Goal: Task Accomplishment & Management: Manage account settings

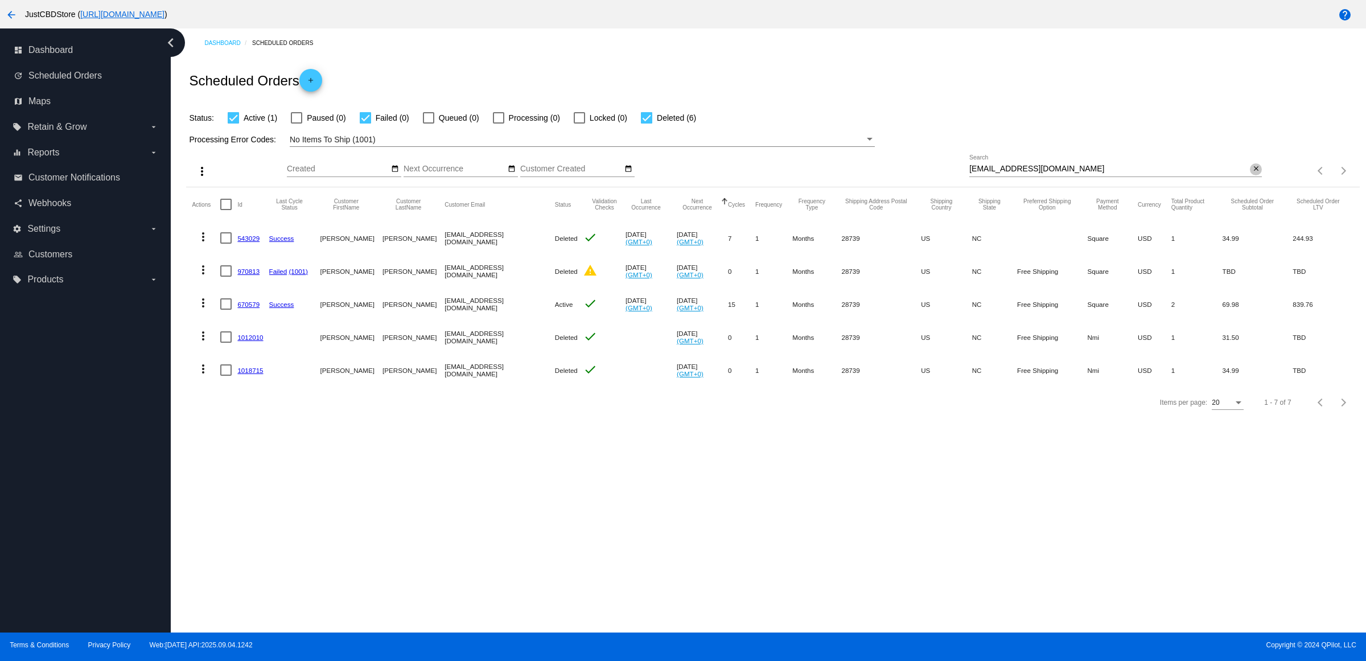
click at [1253, 174] on mat-icon "close" at bounding box center [1256, 168] width 8 height 9
click at [1253, 174] on input "Search" at bounding box center [1115, 168] width 293 height 9
paste input "[EMAIL_ADDRESS][DOMAIN_NAME]"
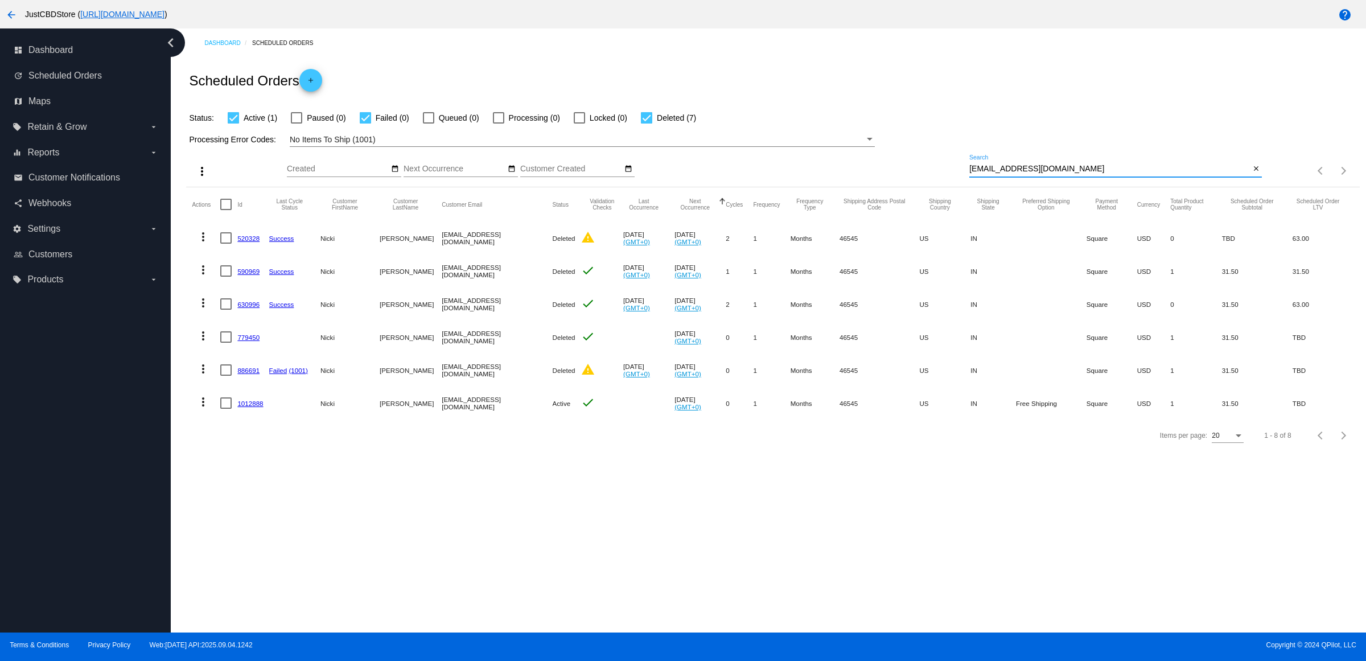
type input "[EMAIL_ADDRESS][DOMAIN_NAME]"
click at [206, 409] on mat-icon "more_vert" at bounding box center [203, 402] width 14 height 14
click at [285, 550] on button "delete Delete" at bounding box center [252, 560] width 113 height 27
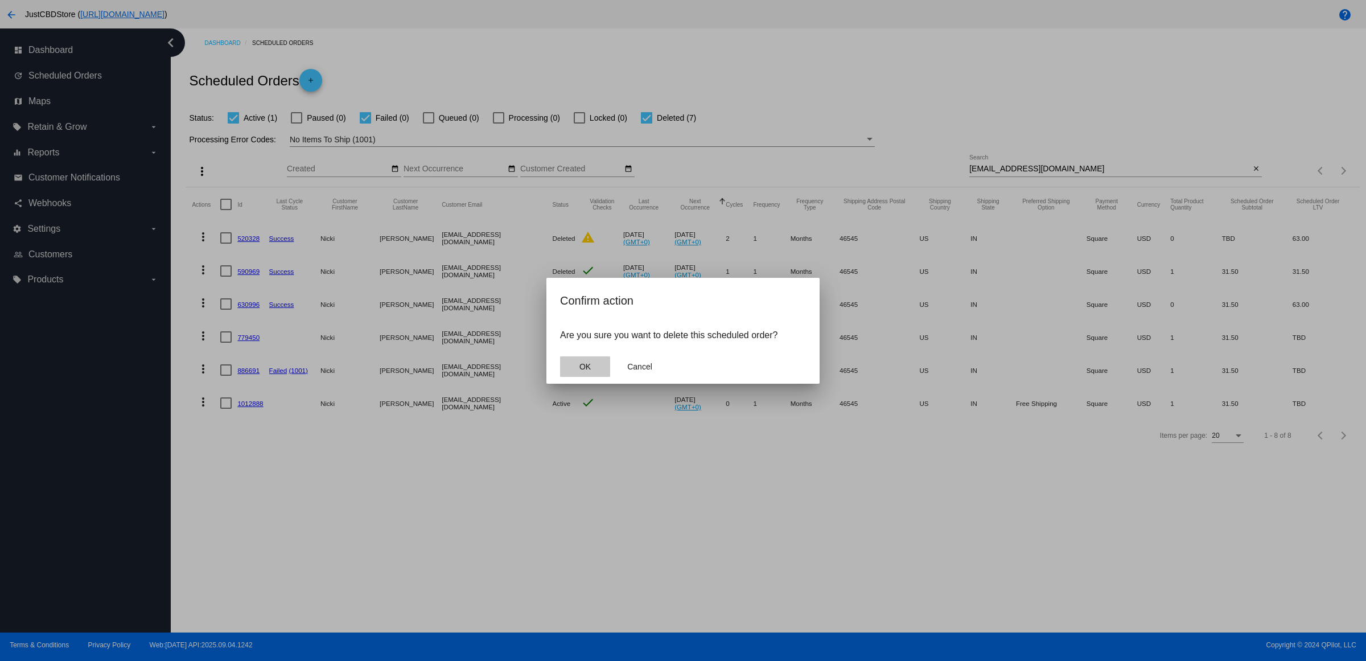
click at [578, 377] on button "OK" at bounding box center [585, 366] width 50 height 20
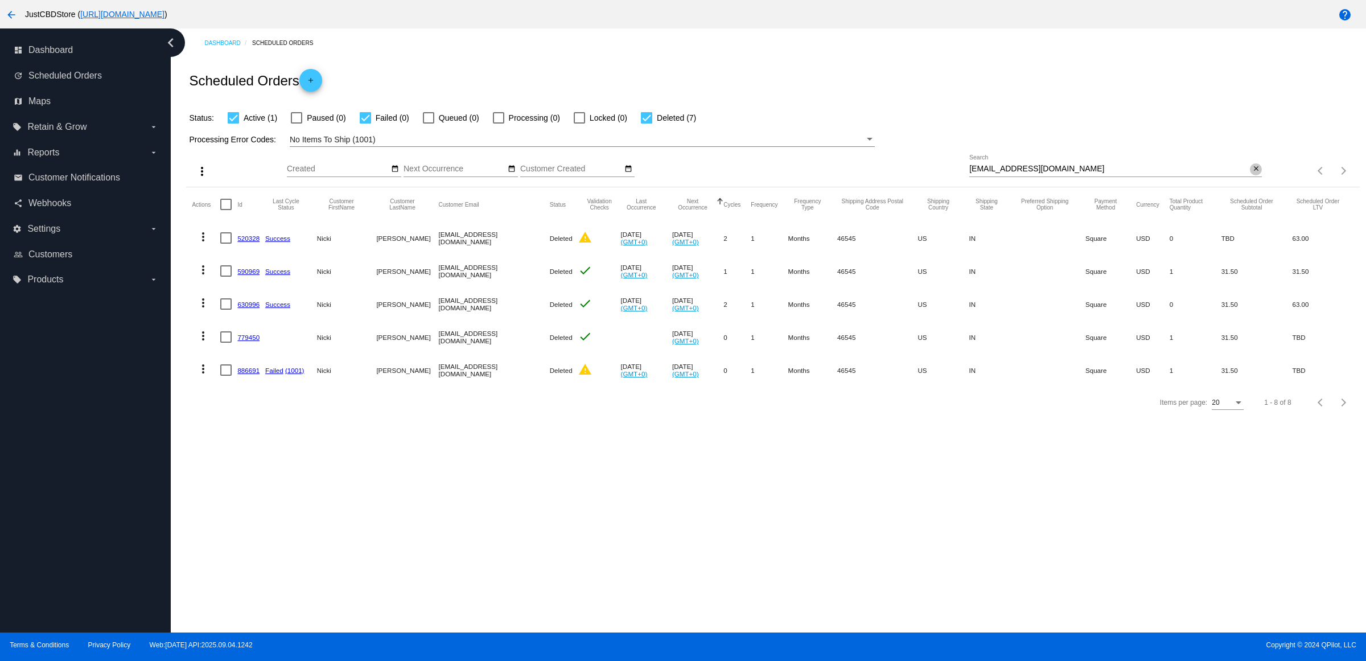
click at [1252, 174] on mat-icon "close" at bounding box center [1256, 168] width 8 height 9
click at [1249, 180] on mat-icon "search" at bounding box center [1255, 171] width 14 height 18
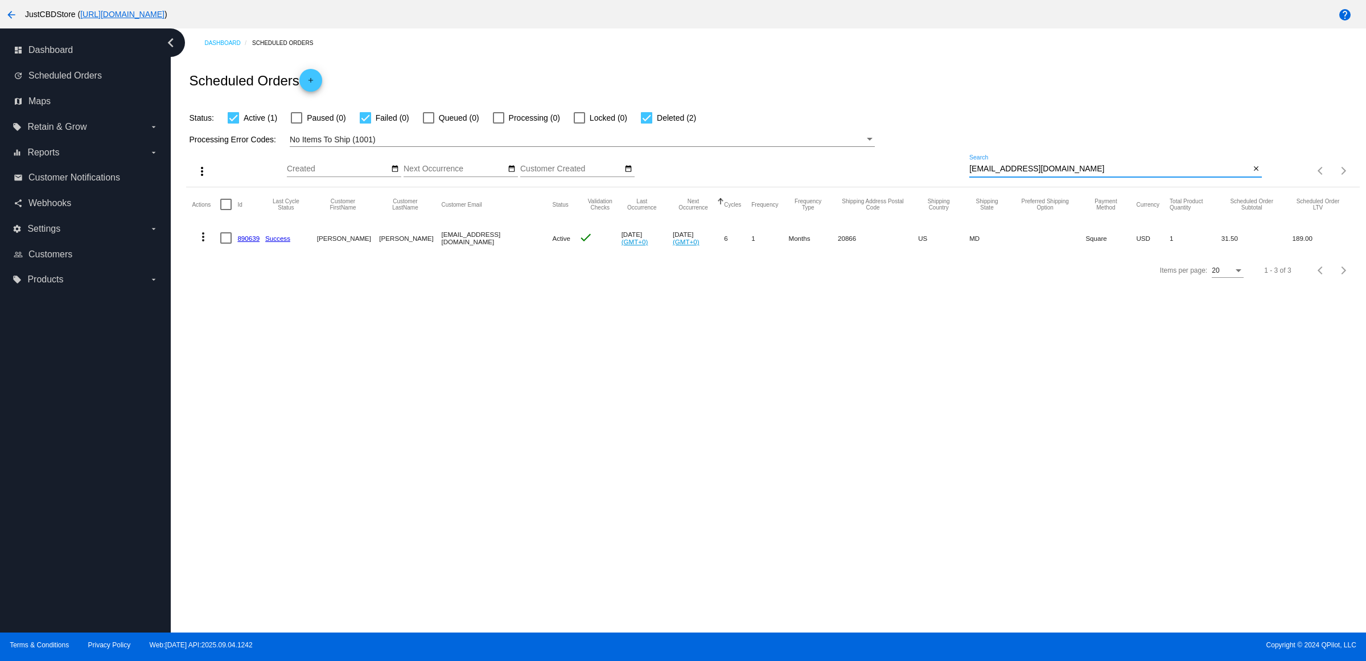
type input "[EMAIL_ADDRESS][DOMAIN_NAME]"
click at [372, 286] on div "Items per page: 20 1 - 3 of 3" at bounding box center [772, 270] width 1173 height 32
